Goal: Download file/media

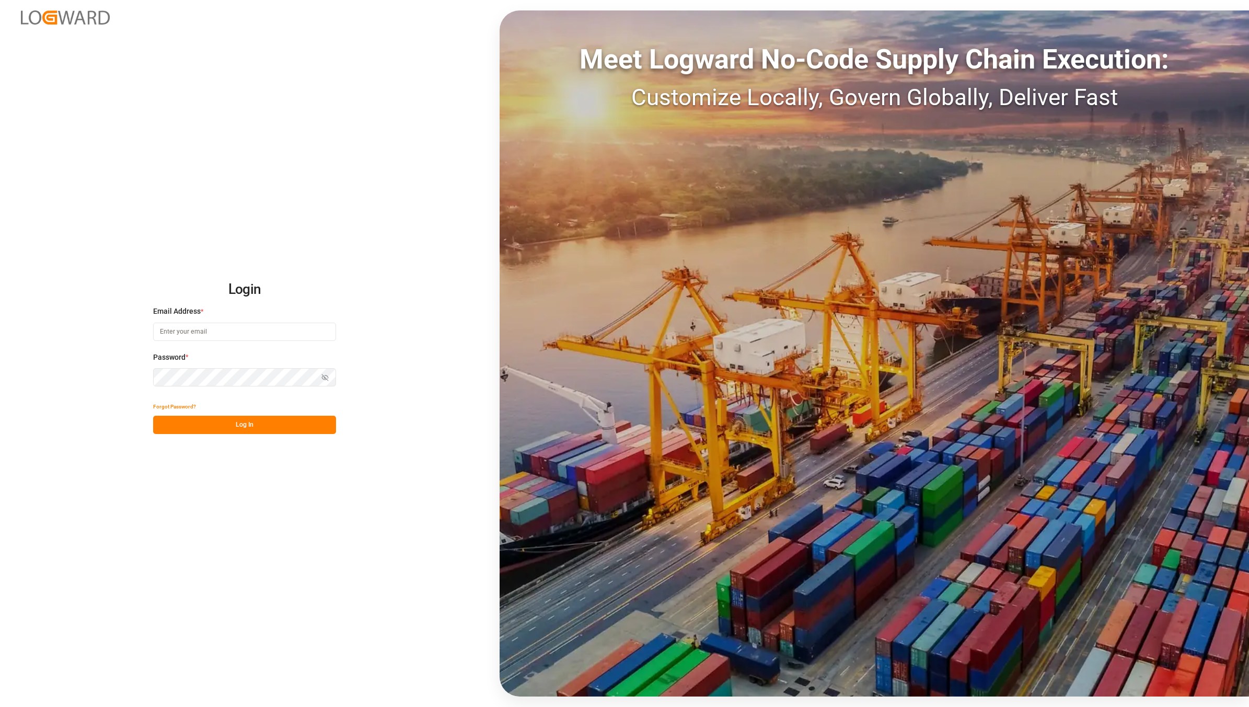
type input "[EMAIL_ADDRESS][DOMAIN_NAME]"
click at [288, 427] on button "Log In" at bounding box center [244, 424] width 183 height 18
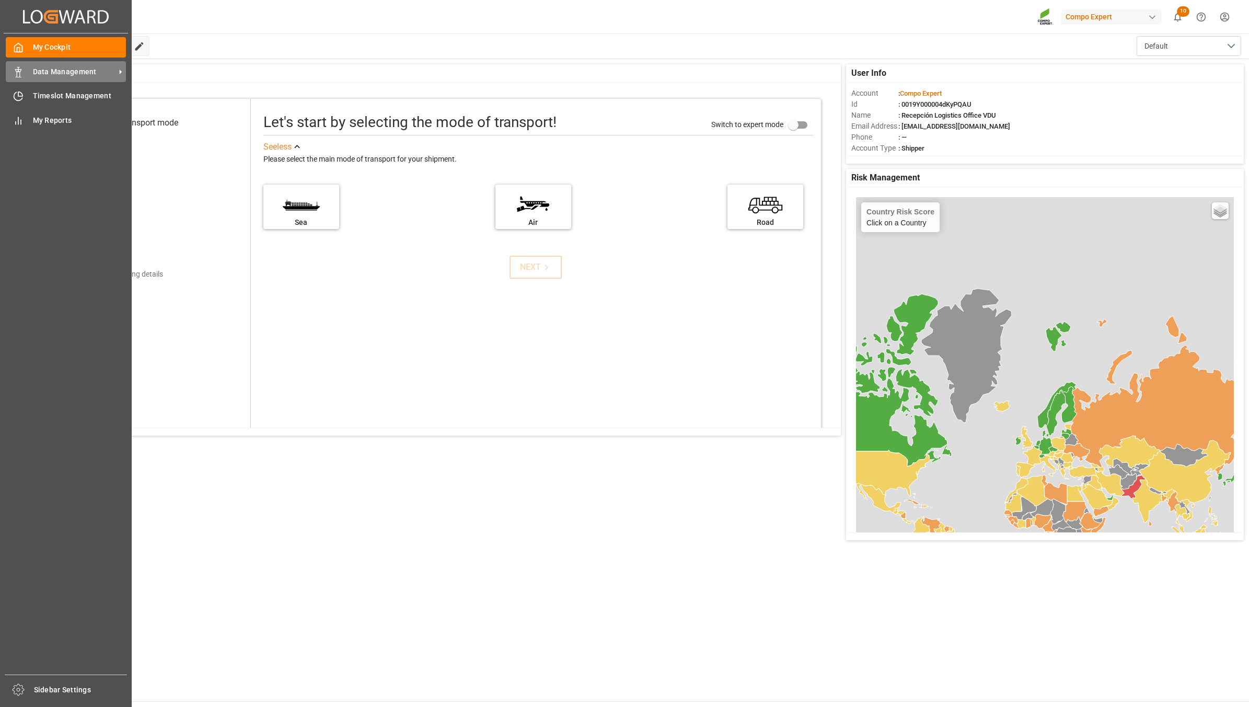
click at [22, 69] on icon at bounding box center [18, 72] width 10 height 10
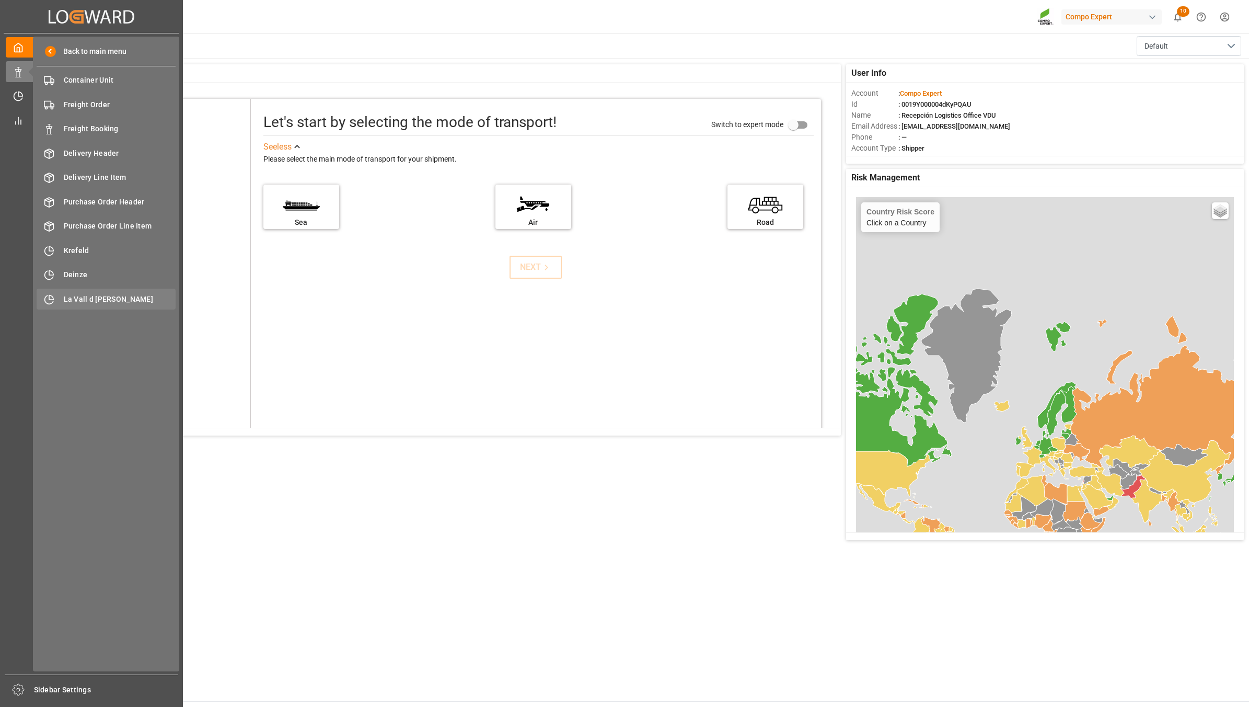
click at [97, 304] on span "La Vall d [PERSON_NAME]" at bounding box center [120, 299] width 112 height 11
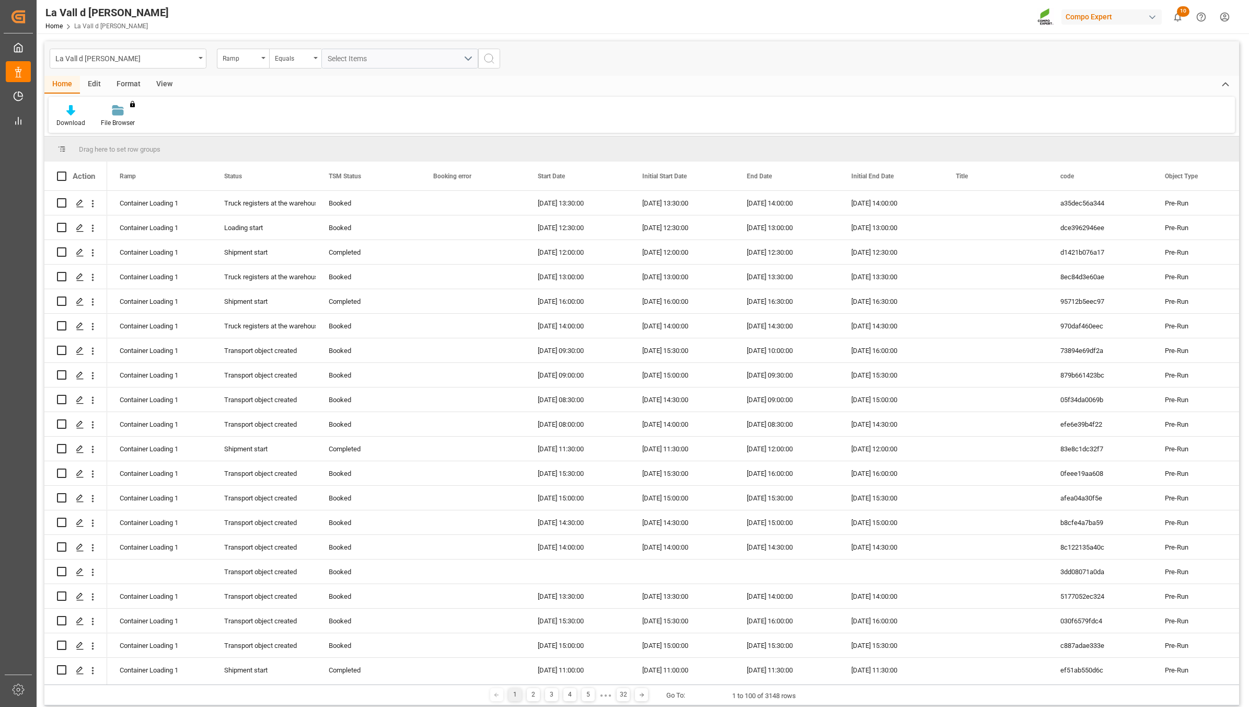
click at [341, 100] on div "Download File Browser You don't have permission for this feature. Contact admin." at bounding box center [642, 115] width 1186 height 36
click at [166, 84] on div "View" at bounding box center [164, 85] width 32 height 18
click at [121, 119] on div "Standard Templates" at bounding box center [119, 122] width 52 height 9
click at [160, 142] on div "VDU Overview Carretileros" at bounding box center [147, 147] width 102 height 21
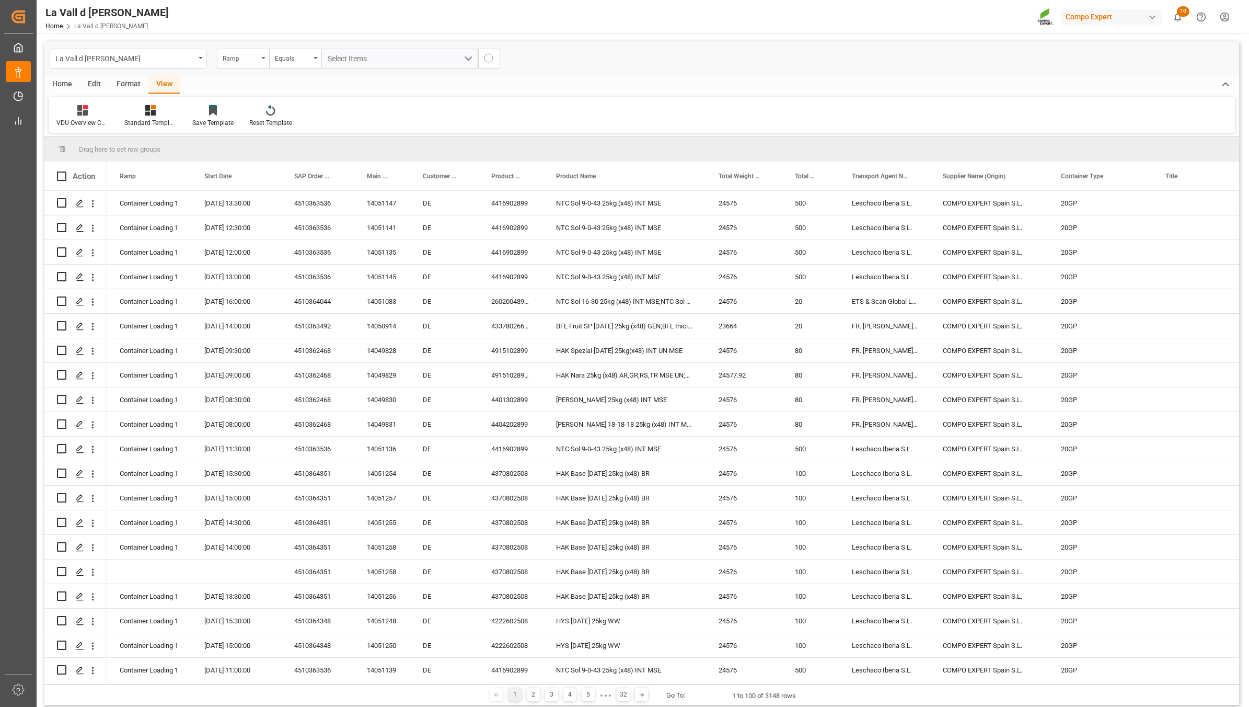
click at [254, 63] on div "Ramp" at bounding box center [243, 59] width 52 height 20
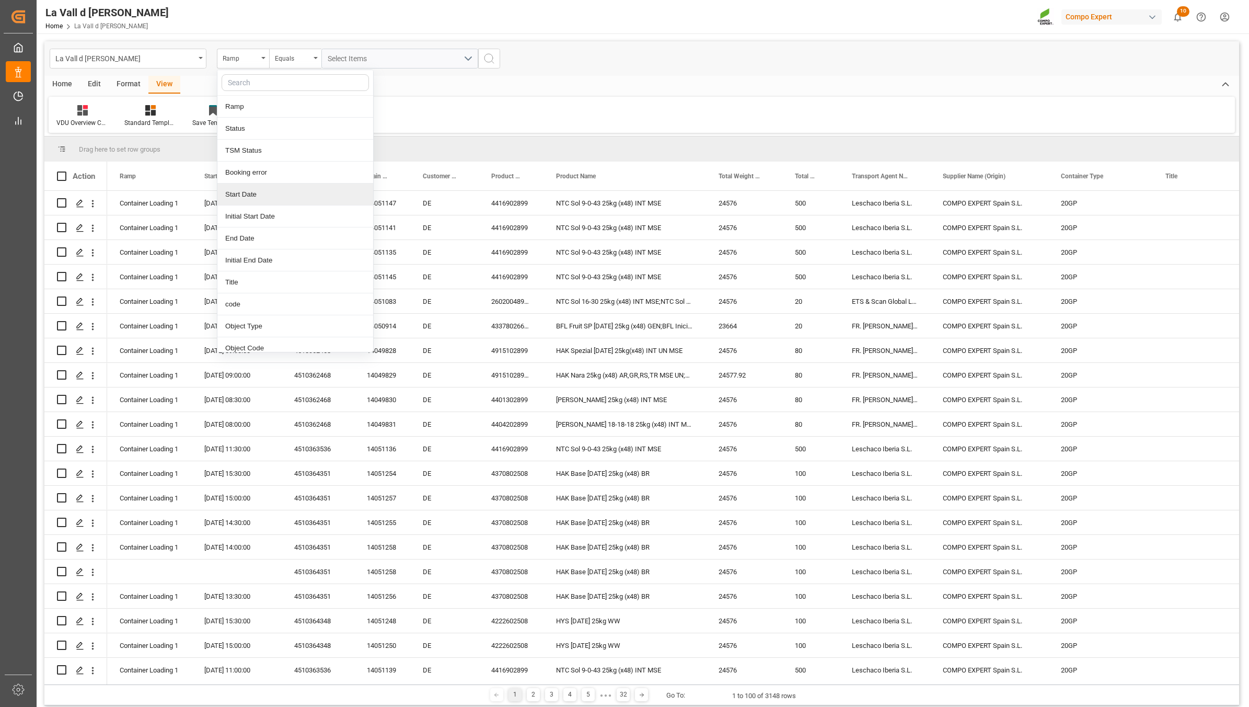
click at [263, 194] on div "Start Date" at bounding box center [295, 194] width 156 height 22
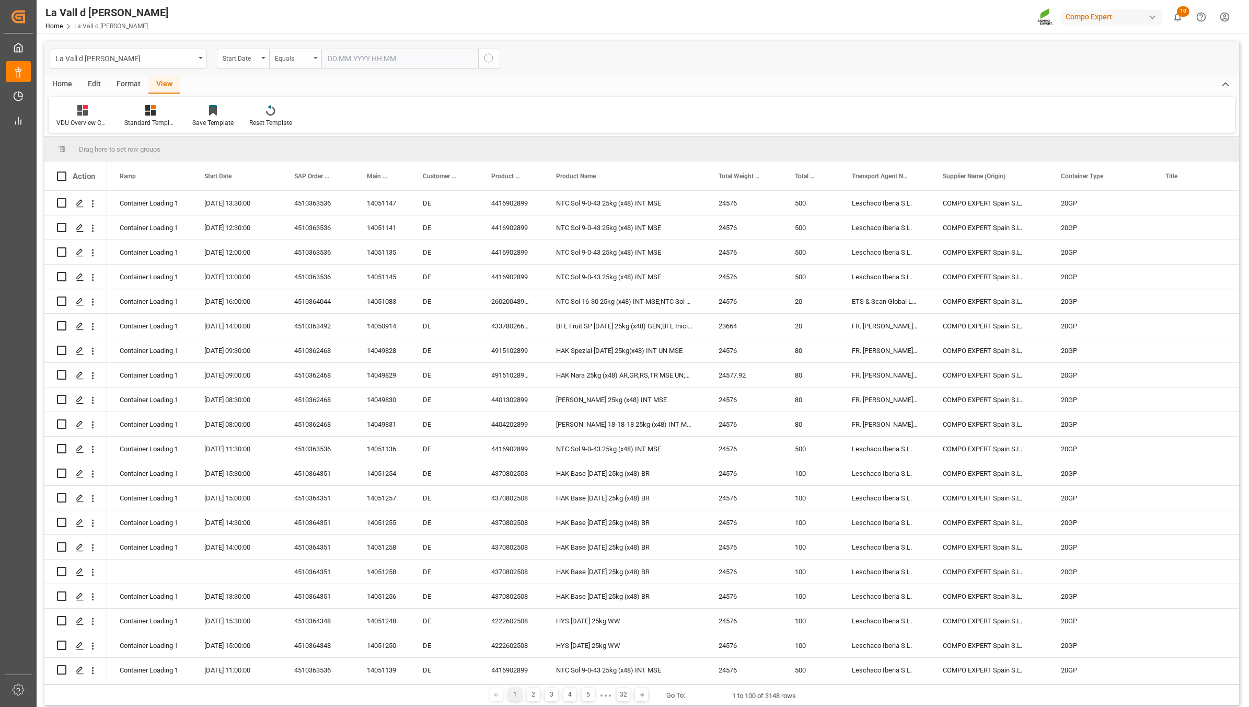
click at [304, 56] on div "Equals" at bounding box center [293, 57] width 36 height 12
click at [329, 194] on div "In range" at bounding box center [348, 194] width 156 height 22
click at [359, 54] on input "text" at bounding box center [360, 59] width 78 height 20
click at [340, 93] on div "Mo" at bounding box center [335, 99] width 13 height 13
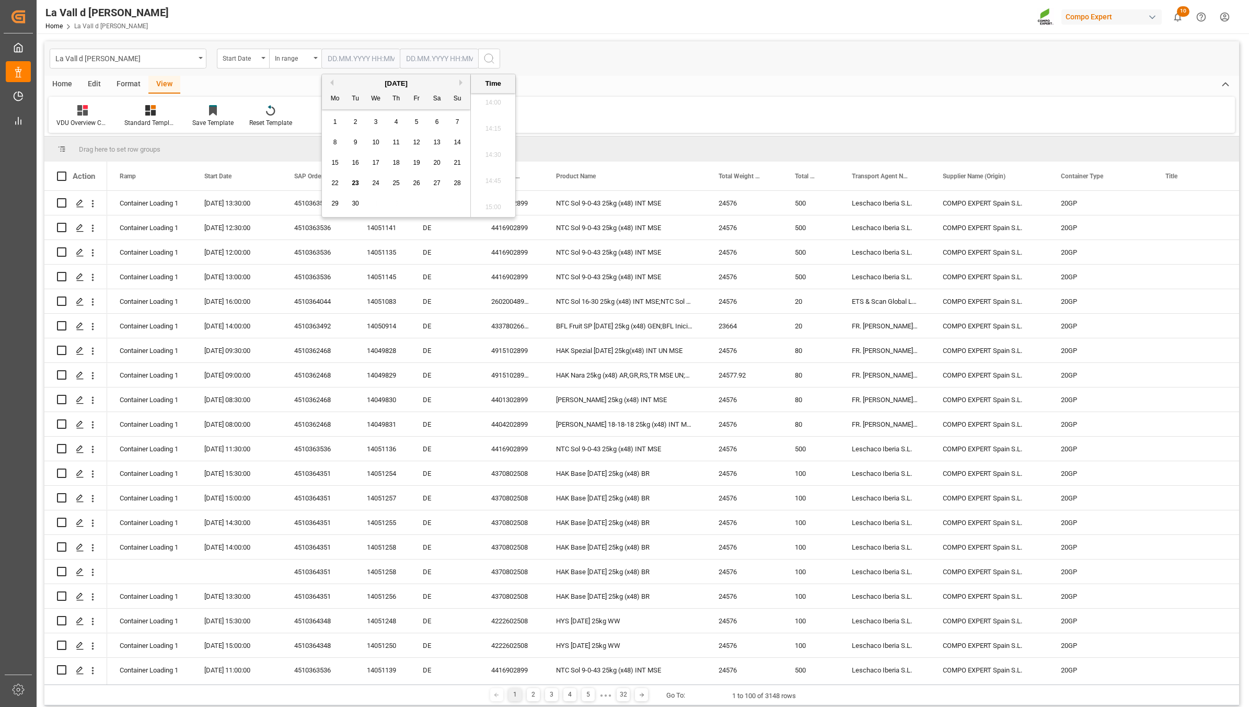
click at [370, 186] on div "24" at bounding box center [376, 183] width 13 height 13
type input "[DATE] 00:00"
click at [433, 61] on input "text" at bounding box center [439, 59] width 78 height 20
click at [449, 183] on div "24" at bounding box center [454, 183] width 13 height 13
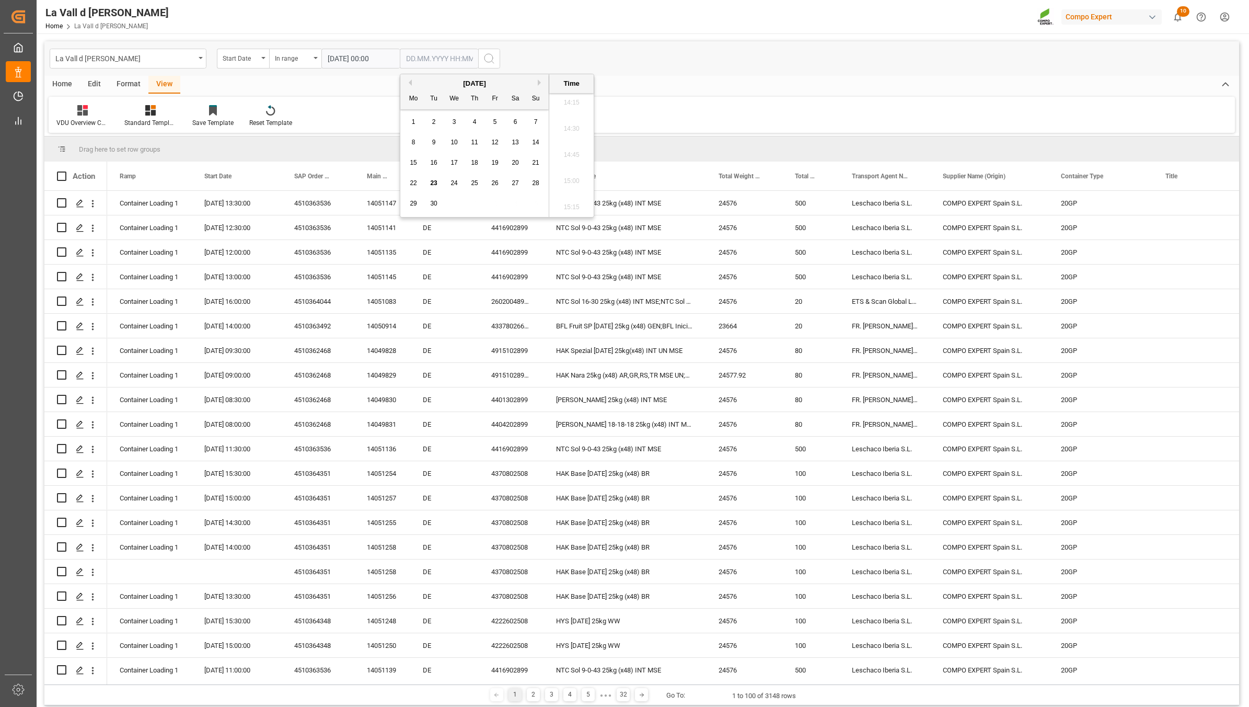
type input "[DATE] 00:00"
click at [487, 56] on icon "search button" at bounding box center [489, 58] width 13 height 13
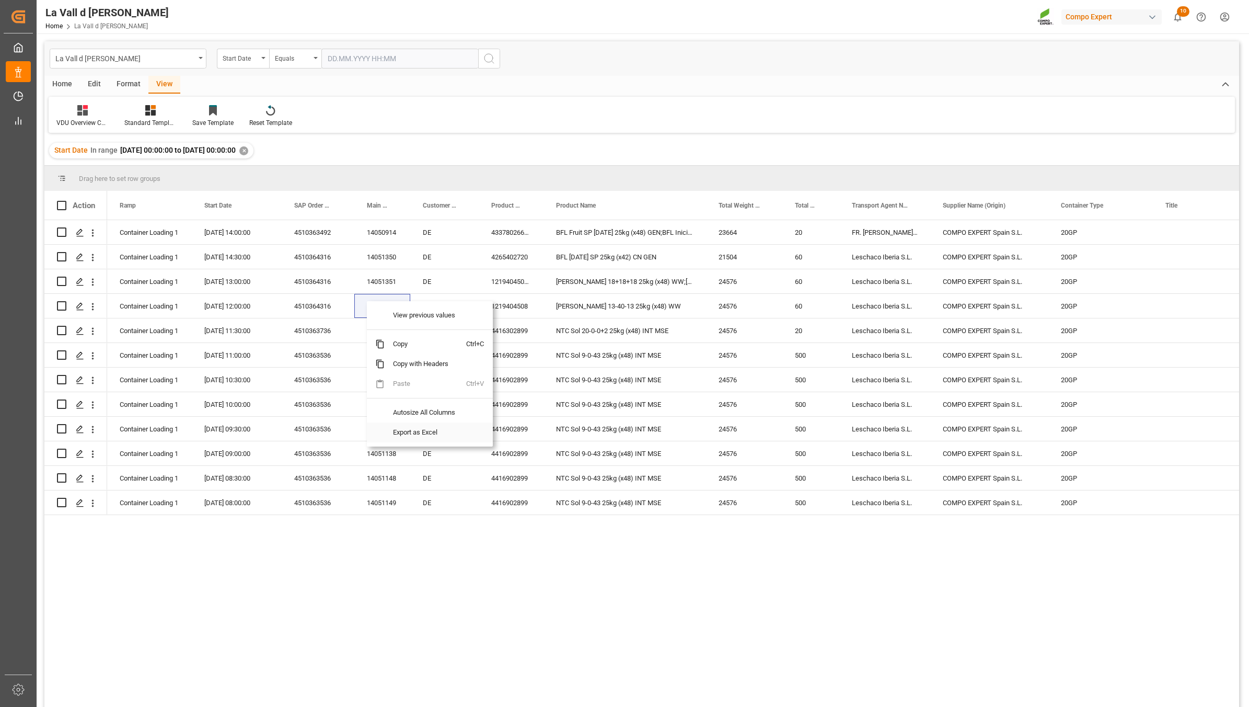
click at [435, 436] on span "Export as Excel" at bounding box center [426, 432] width 82 height 20
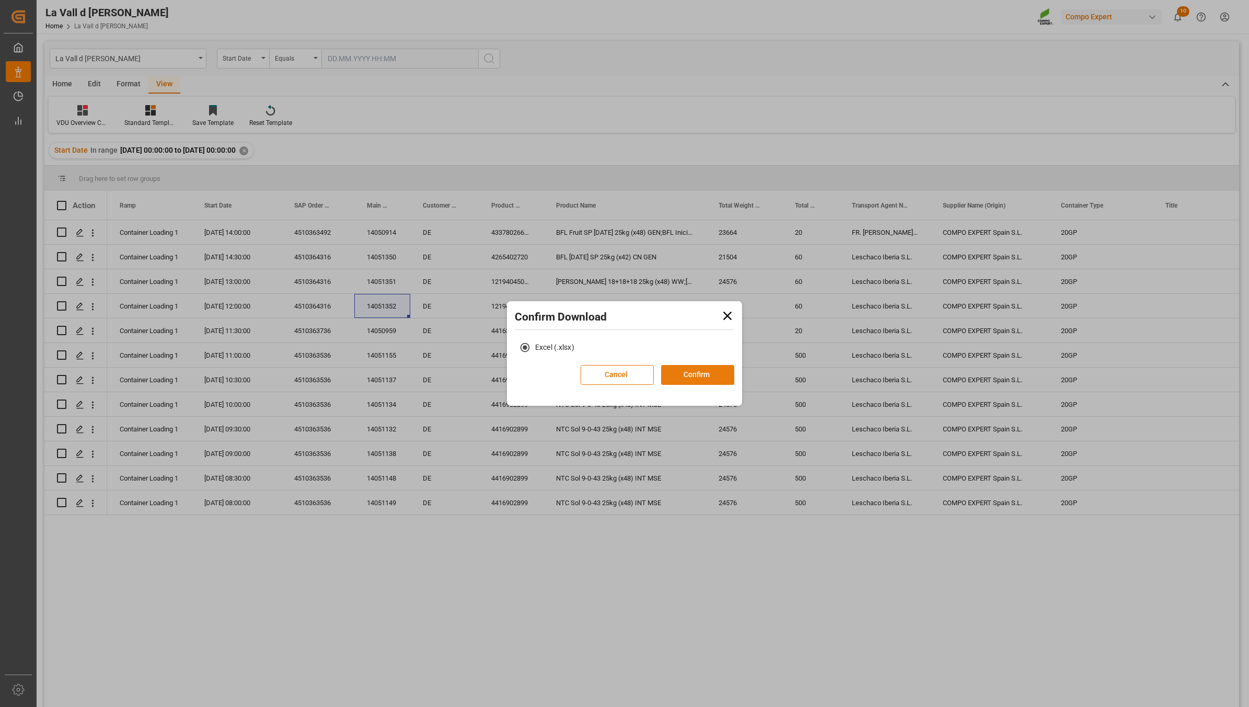
click at [703, 374] on button "Confirm" at bounding box center [697, 375] width 73 height 20
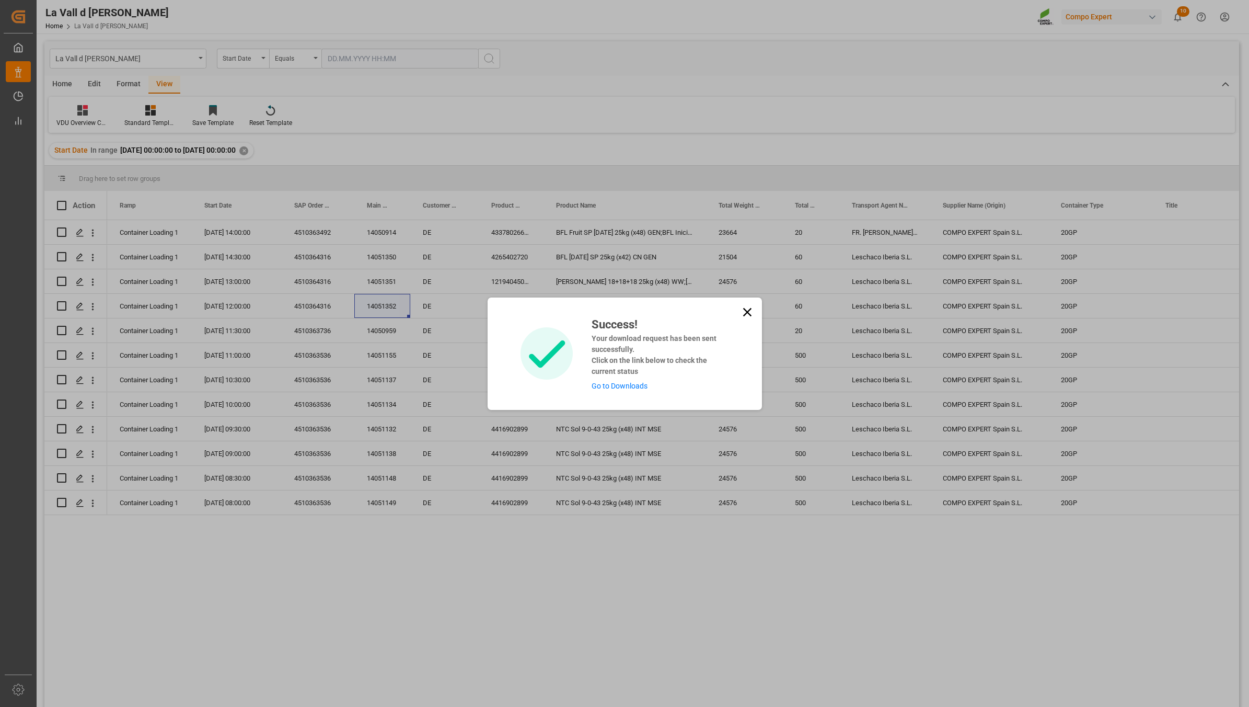
click at [616, 384] on link "Go to Downloads" at bounding box center [620, 386] width 56 height 8
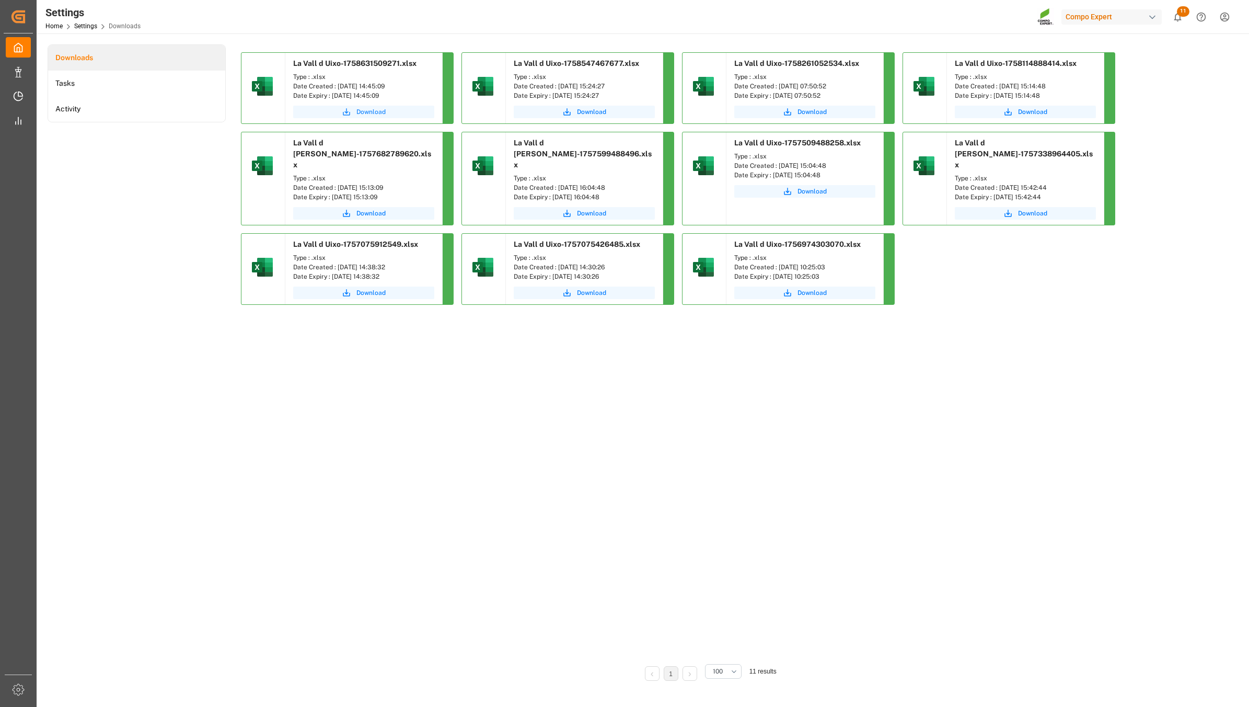
click at [364, 112] on span "Download" at bounding box center [370, 111] width 29 height 9
